Goal: Information Seeking & Learning: Learn about a topic

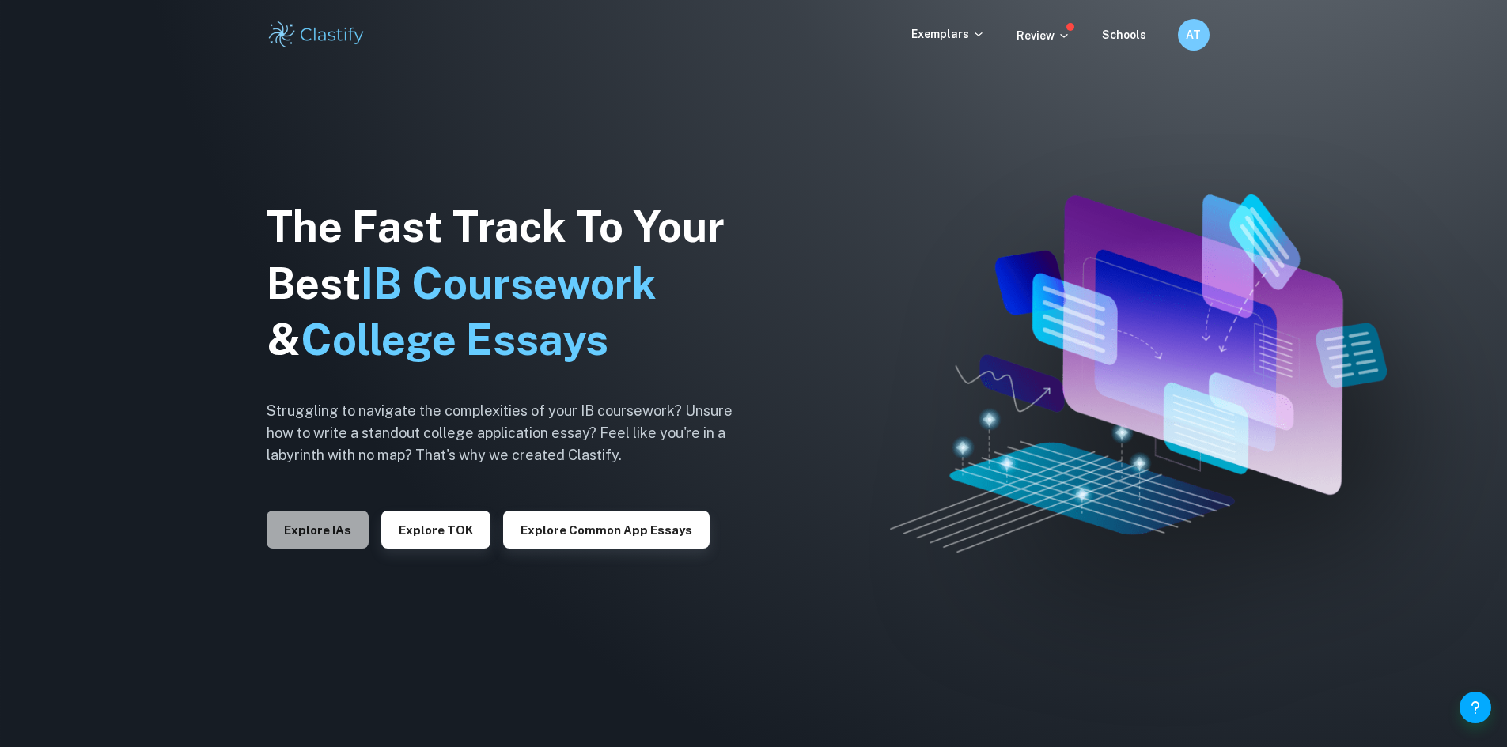
click at [300, 519] on button "Explore IAs" at bounding box center [318, 530] width 102 height 38
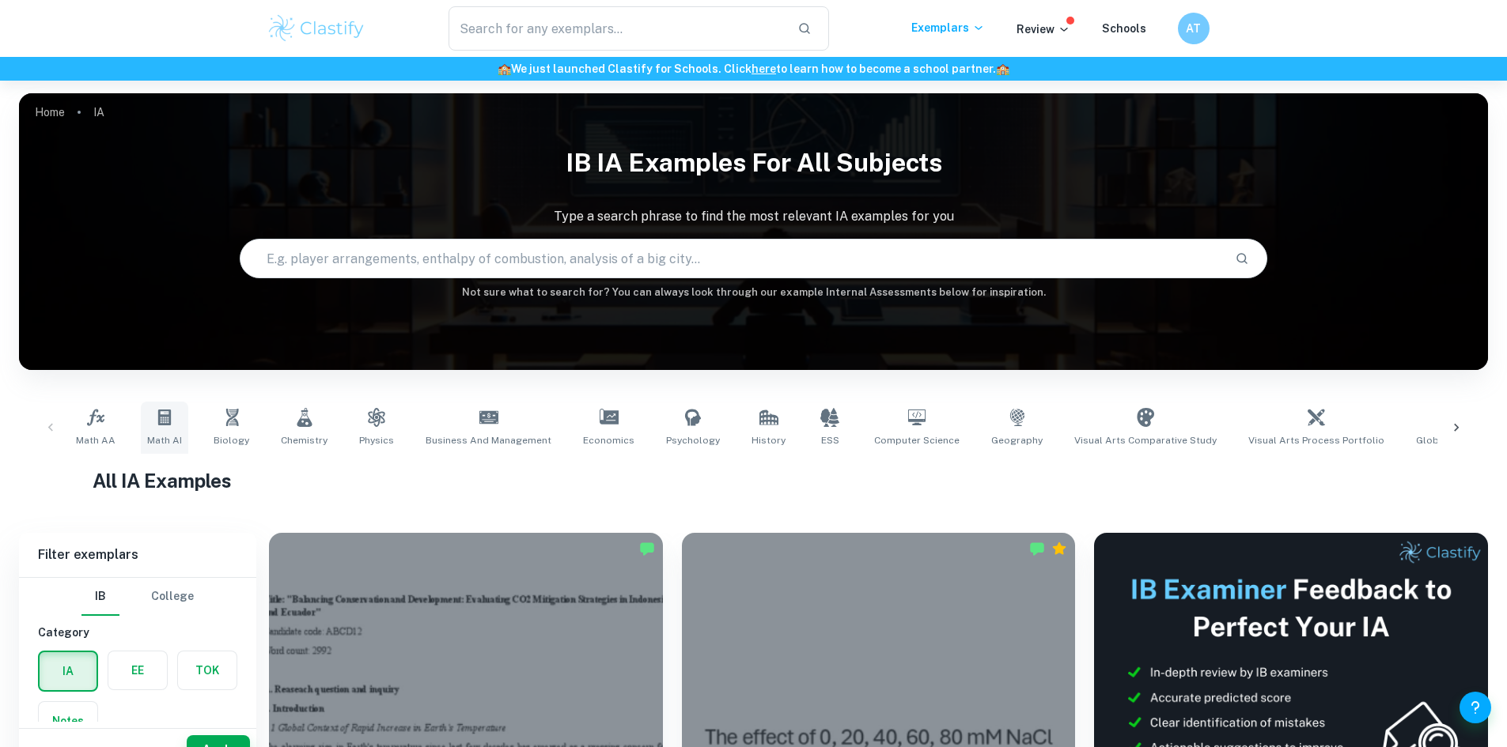
click at [173, 416] on link "Math AI" at bounding box center [164, 428] width 47 height 52
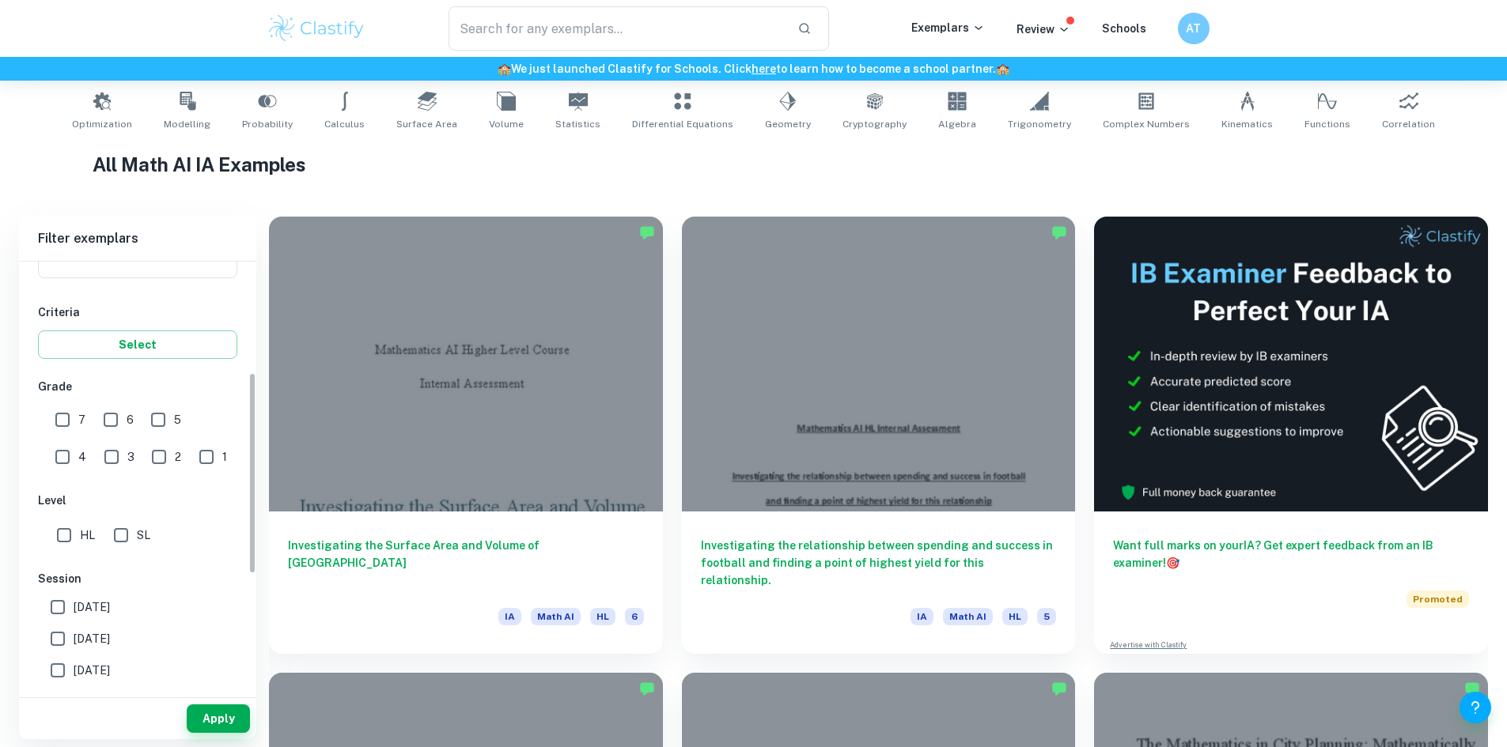
scroll to position [237, 0]
click at [113, 537] on input "SL" at bounding box center [121, 535] width 32 height 32
checkbox input "true"
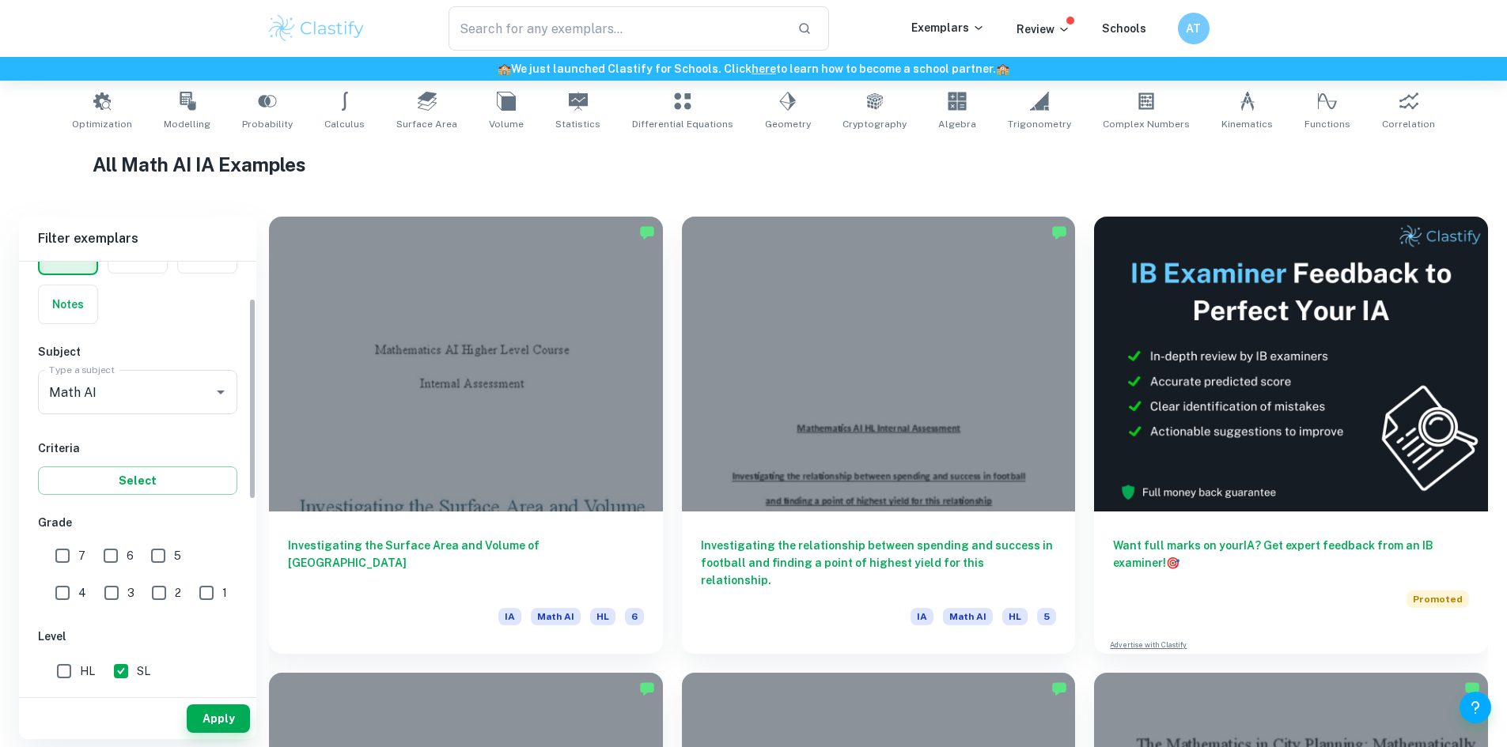
scroll to position [0, 0]
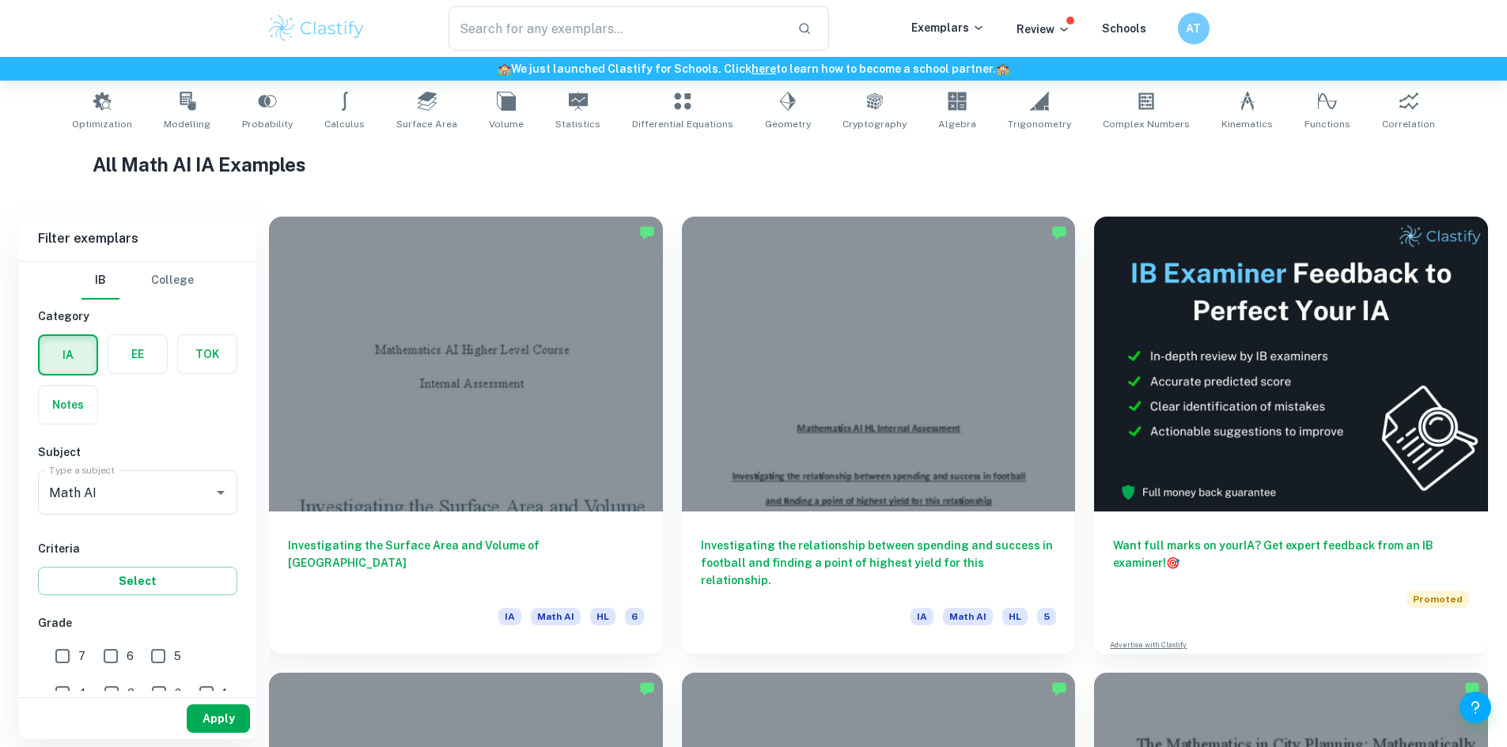
click at [208, 718] on button "Apply" at bounding box center [218, 719] width 63 height 28
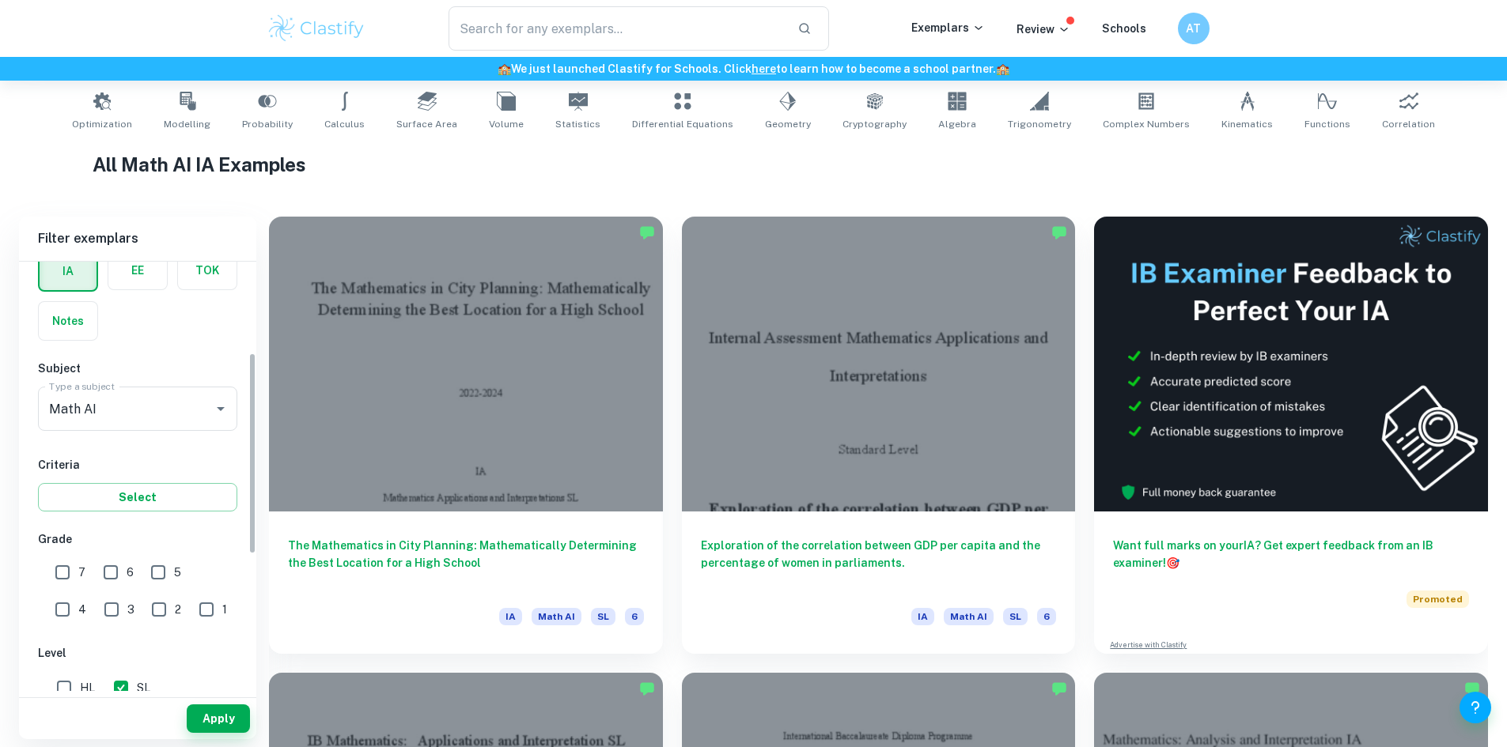
scroll to position [237, 0]
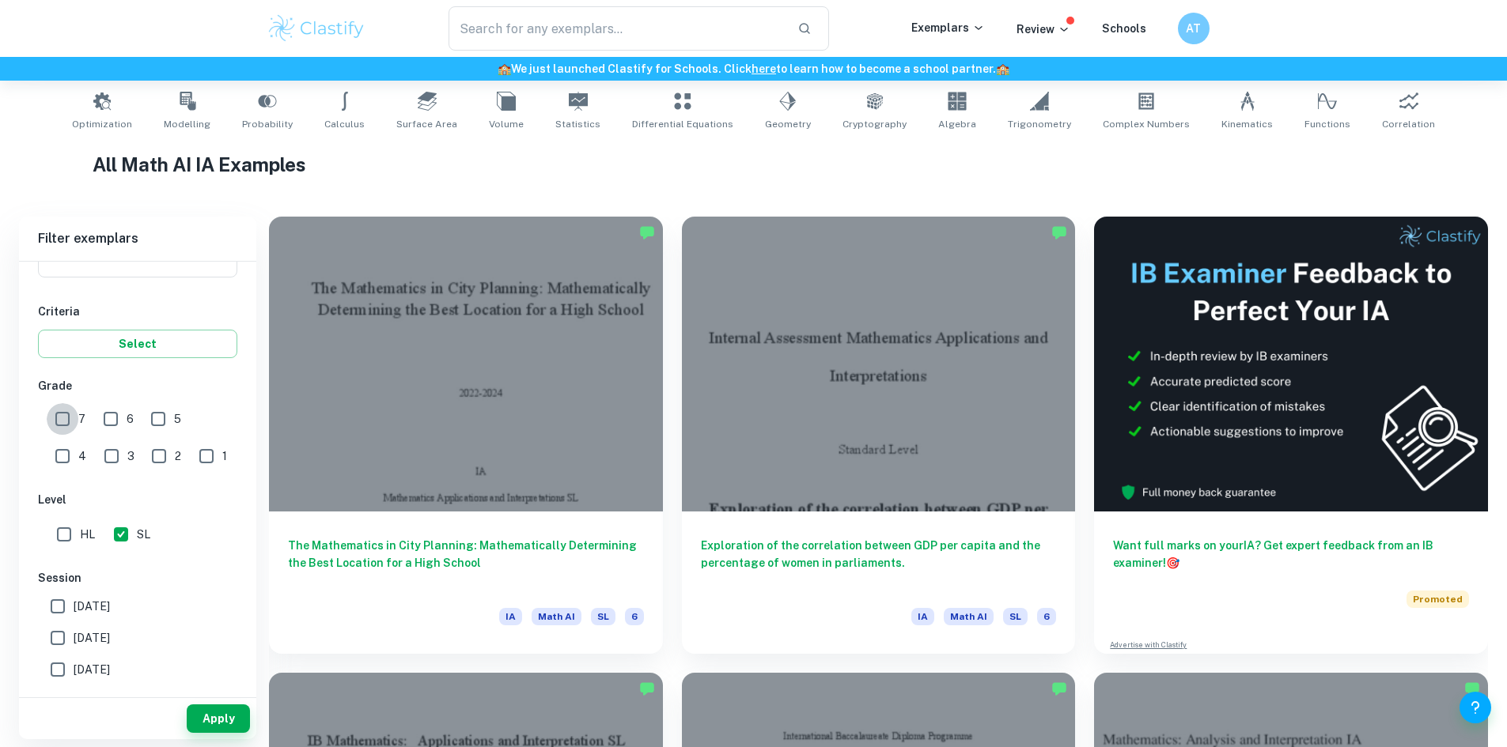
click at [77, 425] on input "7" at bounding box center [63, 419] width 32 height 32
click at [67, 418] on input "7" at bounding box center [63, 419] width 32 height 32
checkbox input "false"
click at [151, 418] on input "5" at bounding box center [158, 419] width 32 height 32
checkbox input "true"
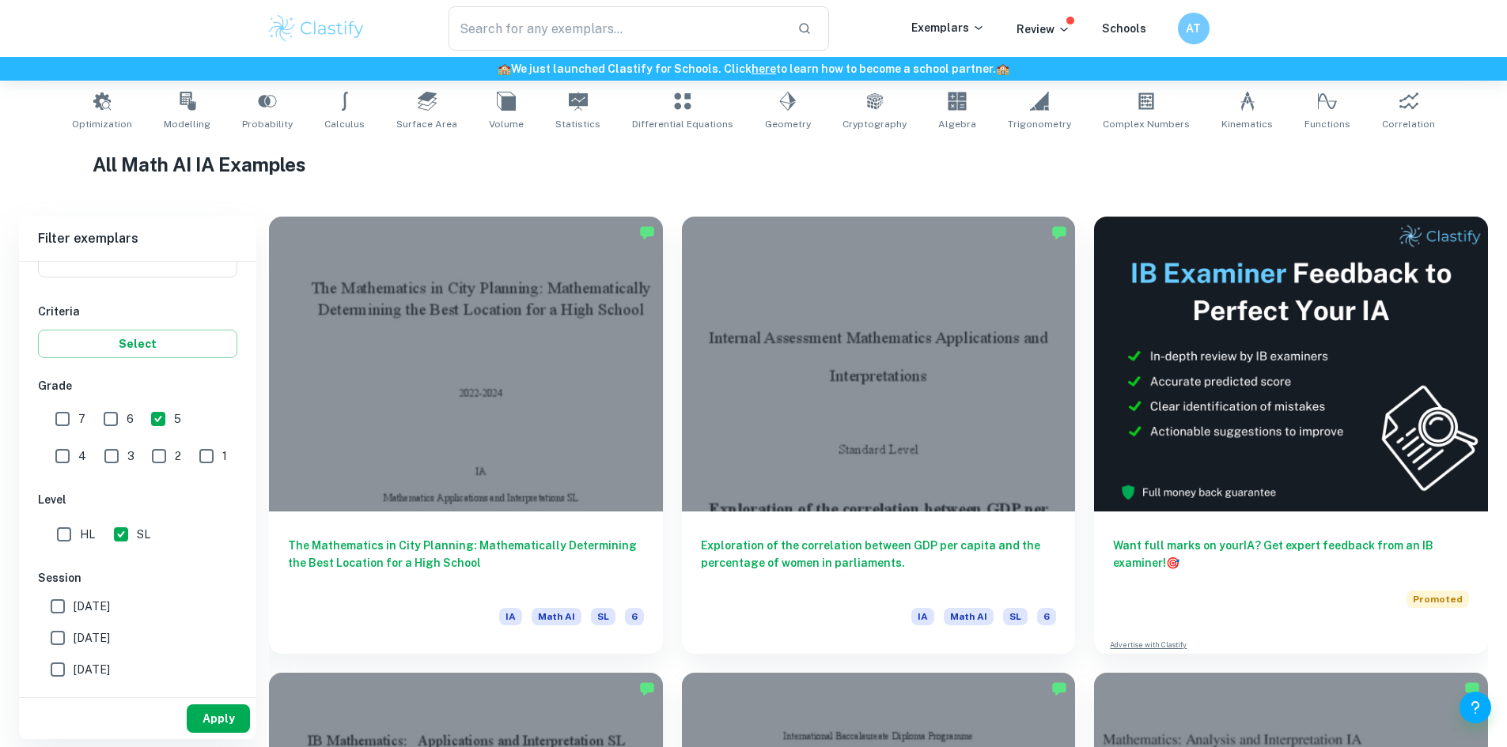
click at [209, 718] on button "Apply" at bounding box center [218, 719] width 63 height 28
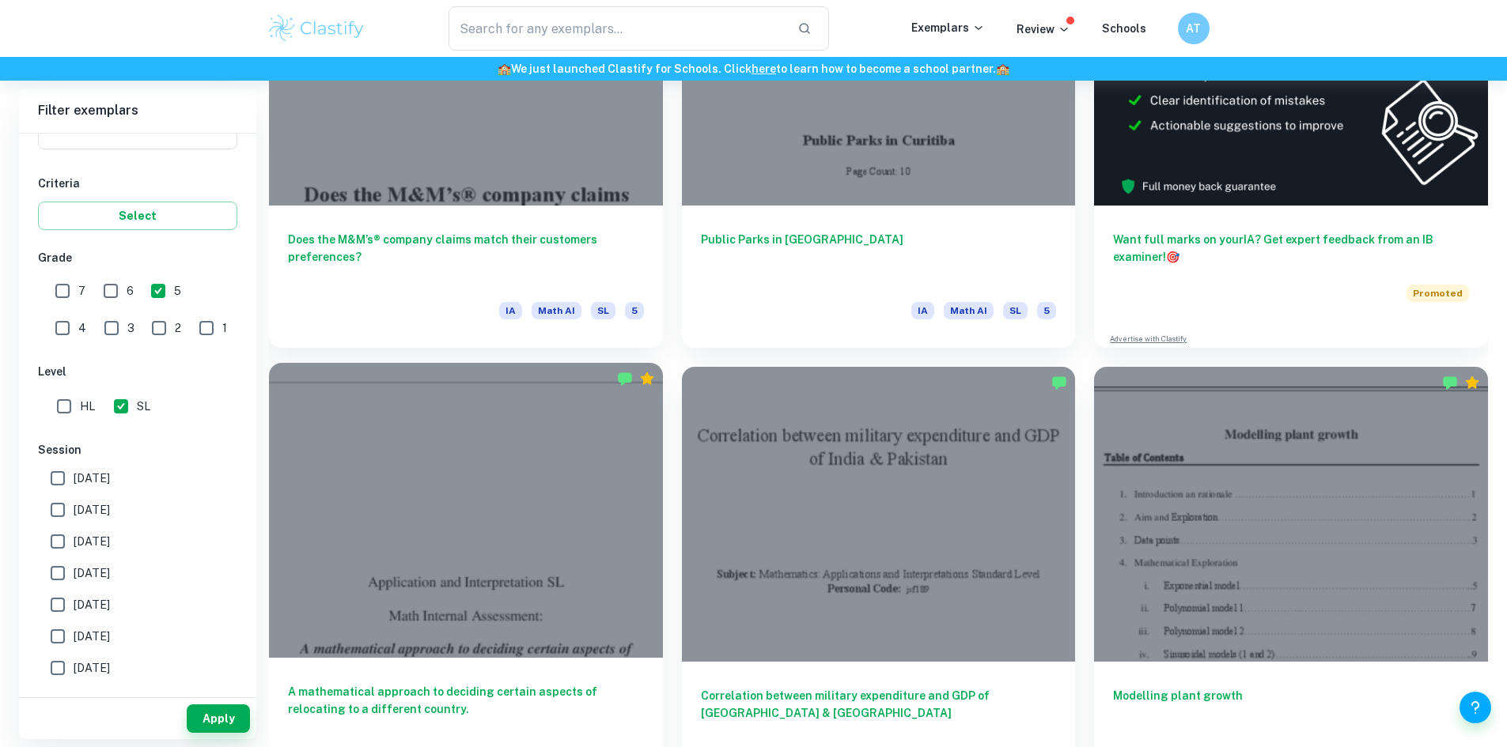
scroll to position [633, 0]
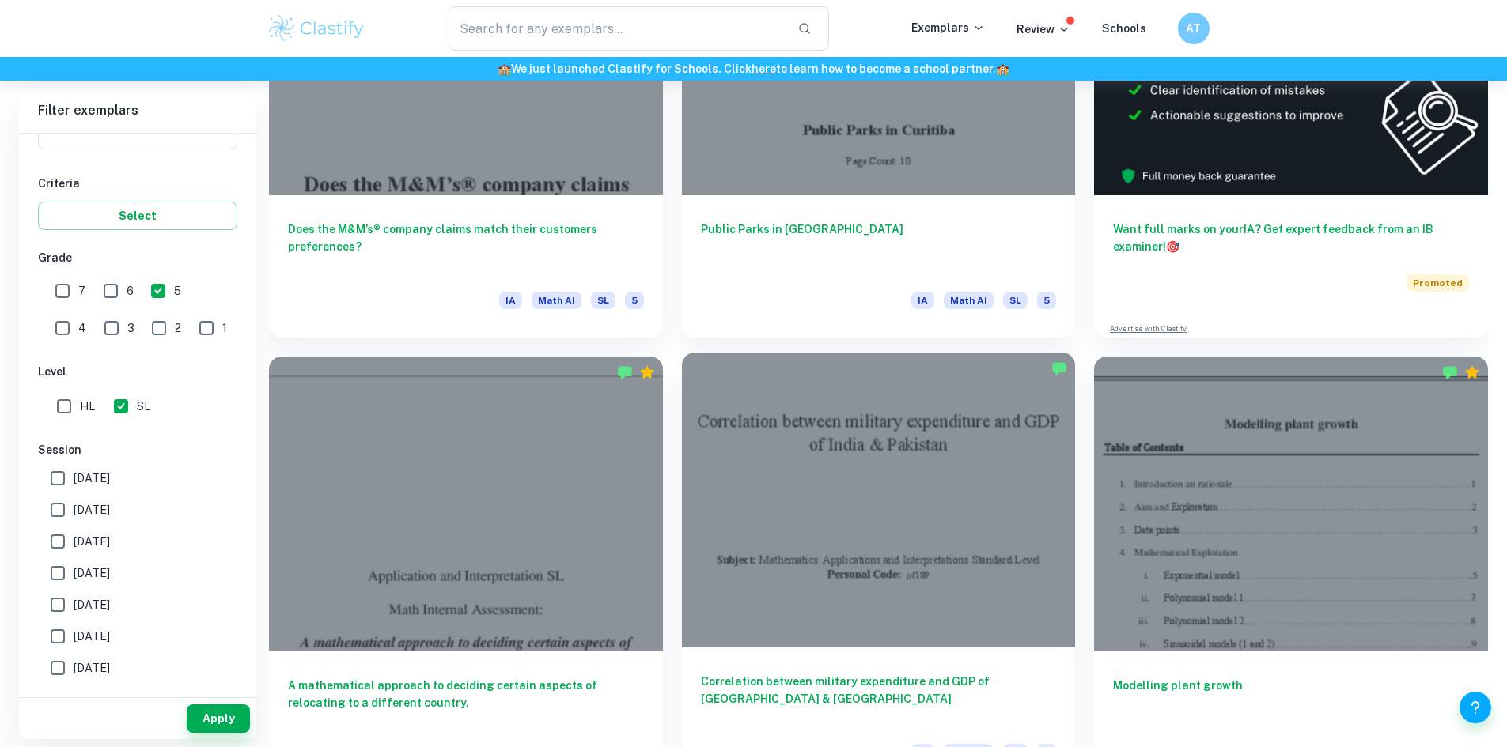
click at [682, 477] on div at bounding box center [879, 500] width 394 height 295
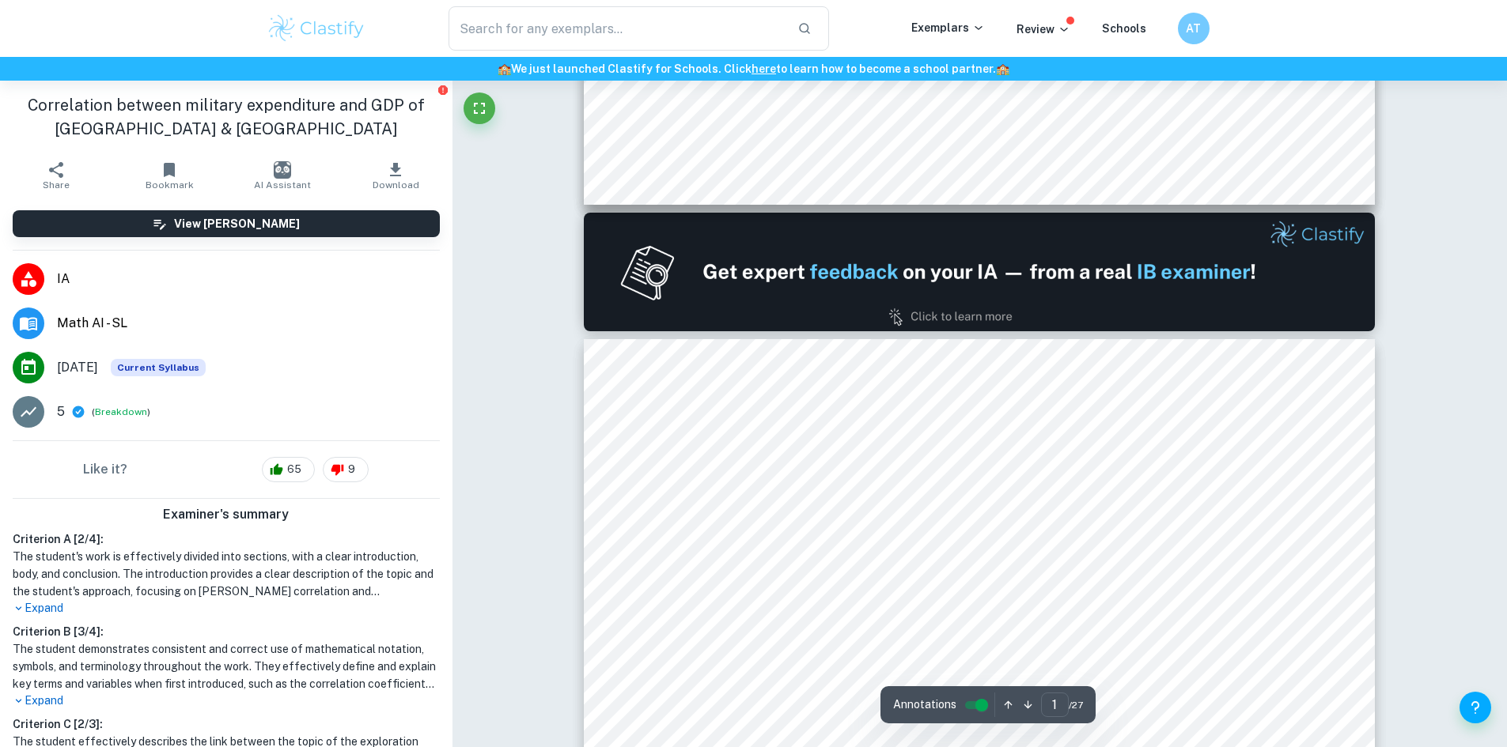
type input "2"
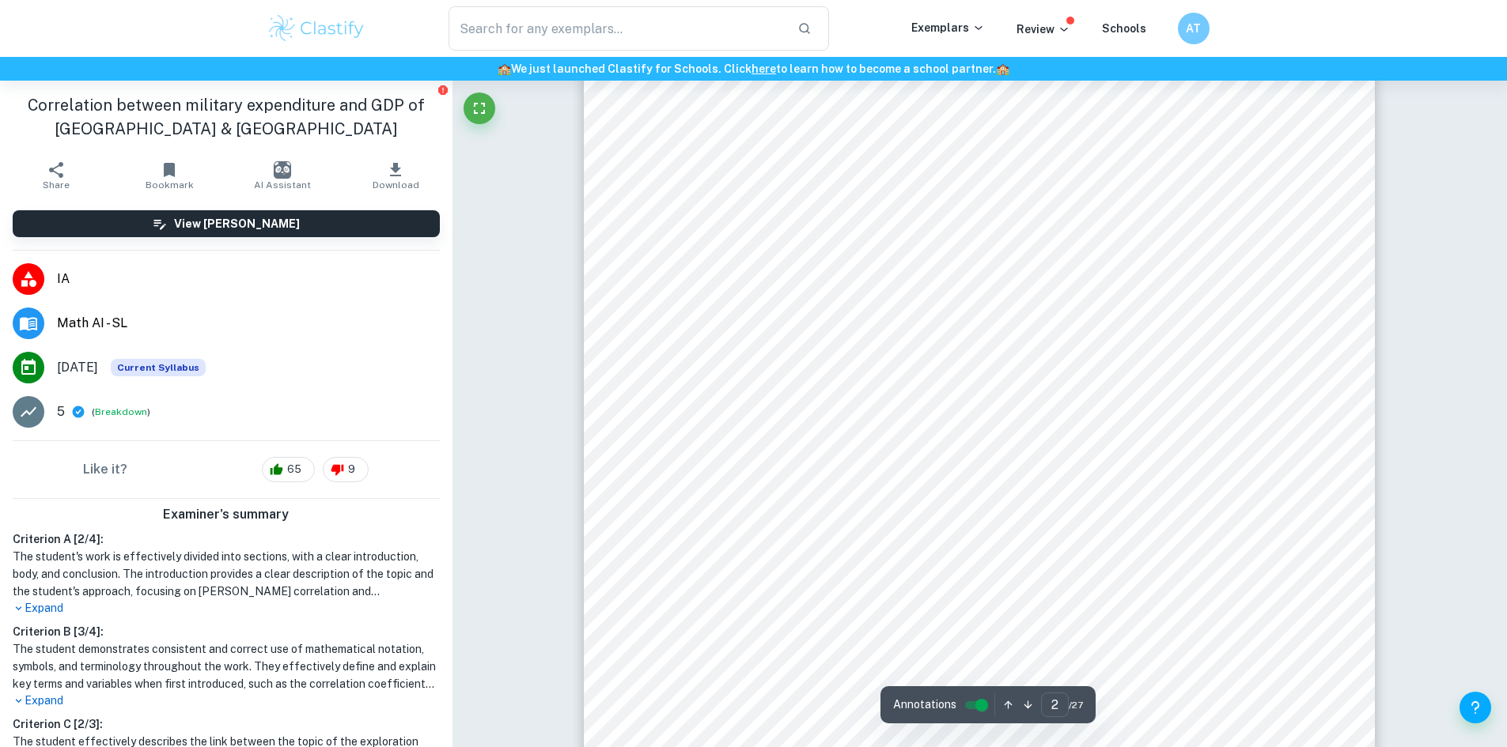
scroll to position [1186, 0]
